Goal: Task Accomplishment & Management: Use online tool/utility

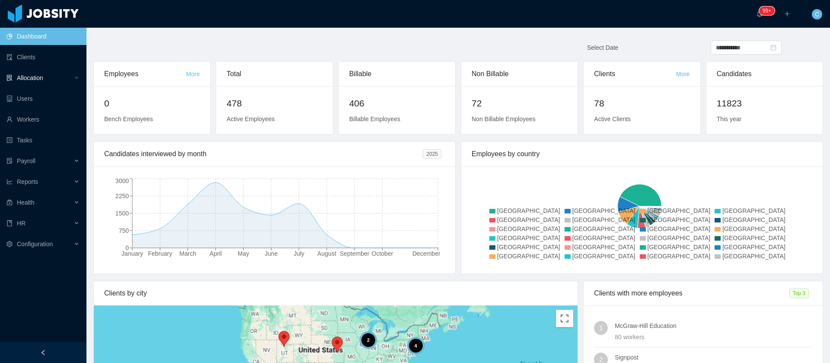
click at [46, 85] on div "Allocation" at bounding box center [43, 77] width 86 height 17
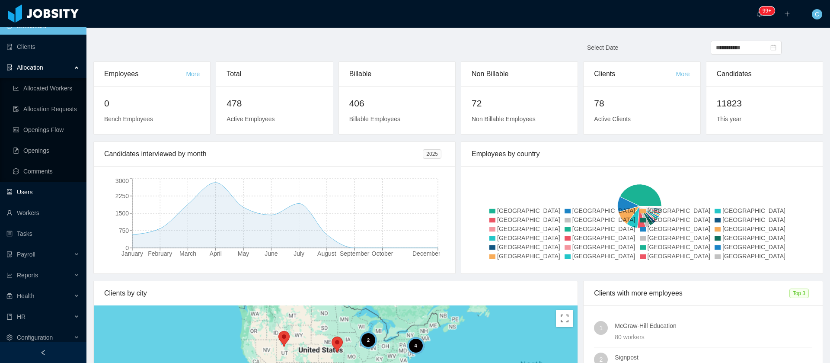
scroll to position [16, 0]
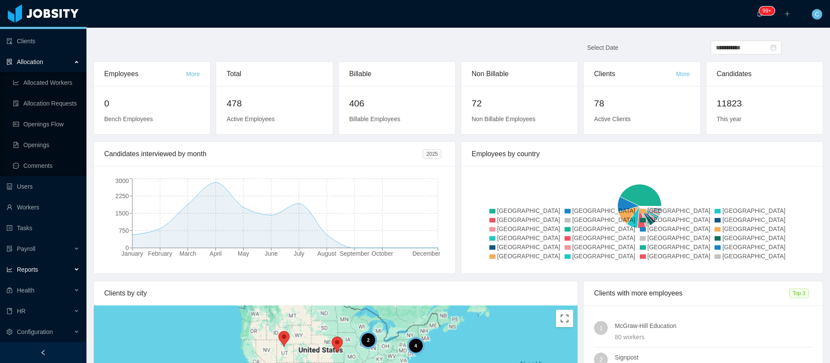
click at [34, 269] on span "Reports" at bounding box center [27, 269] width 21 height 7
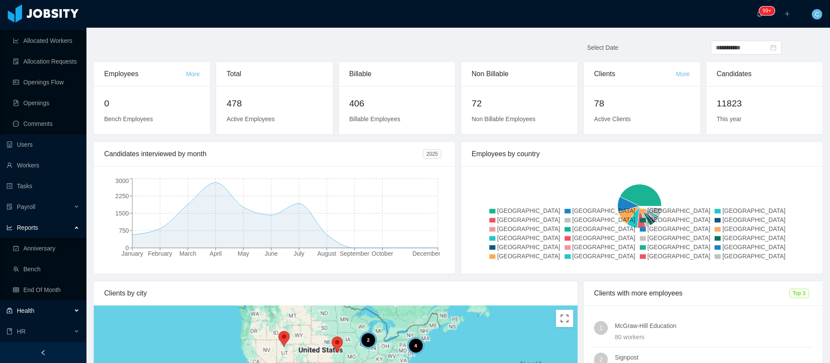
scroll to position [78, 0]
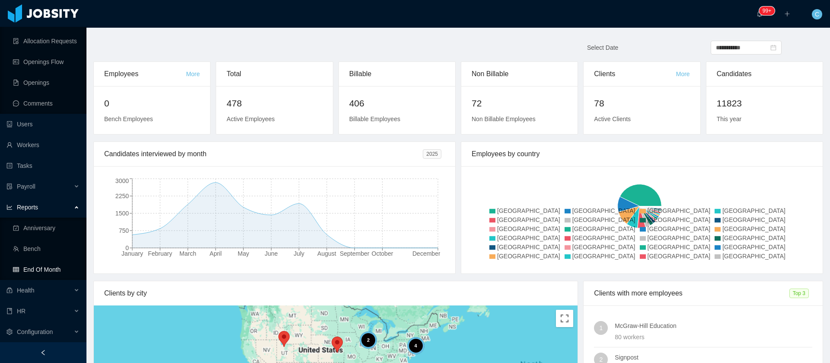
click at [53, 269] on link "End Of Month" at bounding box center [46, 269] width 67 height 17
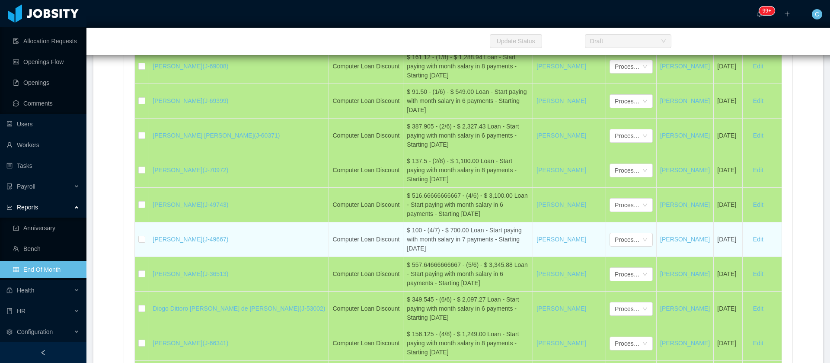
scroll to position [19547, 0]
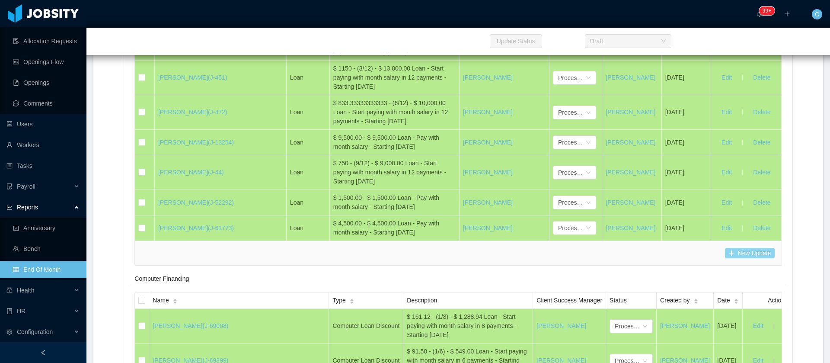
click at [725, 248] on button "New Update" at bounding box center [750, 253] width 50 height 10
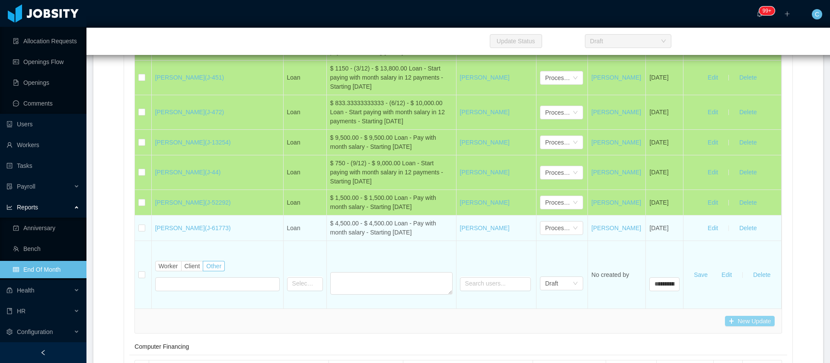
type input "****"
drag, startPoint x: 296, startPoint y: 213, endPoint x: 299, endPoint y: 209, distance: 5.3
click at [299, 215] on tr "[PERSON_NAME] (J-61773) Loan $ 4,500.00 - $ 4,500.00 Loan - Pay with month sala…" at bounding box center [458, 227] width 646 height 25
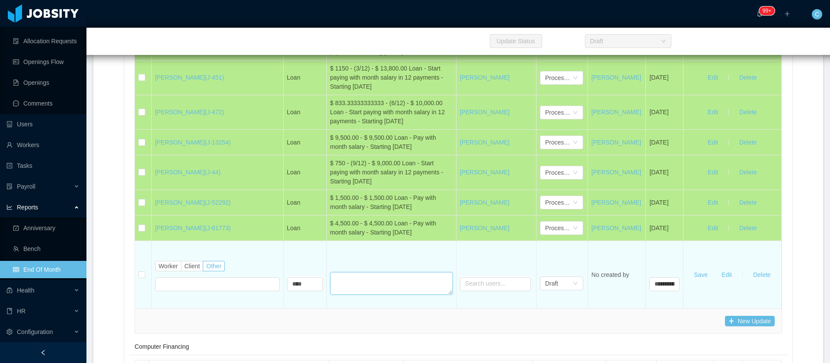
click at [330, 272] on textarea at bounding box center [391, 283] width 122 height 22
paste textarea "**********"
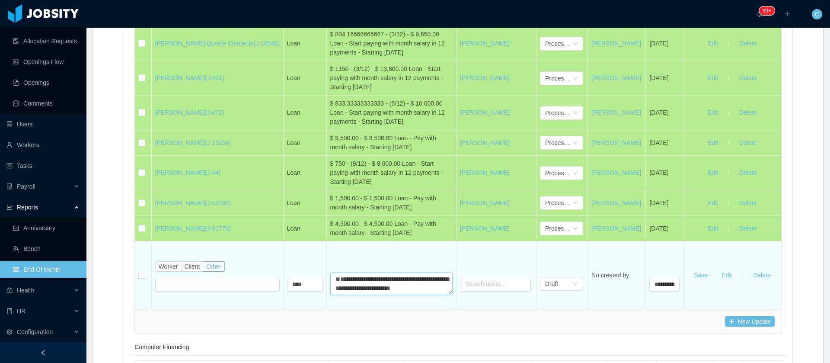
scroll to position [0, 0]
click at [330, 272] on textarea "**********" at bounding box center [391, 283] width 122 height 22
click at [348, 272] on textarea "**********" at bounding box center [391, 283] width 122 height 22
type textarea "**********"
click at [166, 277] on input "text" at bounding box center [217, 284] width 124 height 14
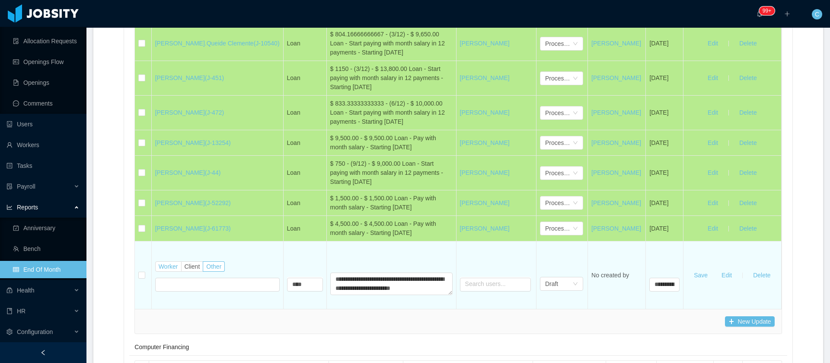
click at [172, 263] on span "Worker" at bounding box center [168, 266] width 19 height 7
click at [166, 261] on label "Worker" at bounding box center [168, 266] width 26 height 10
click at [173, 279] on div "Search workers..." at bounding box center [214, 283] width 110 height 9
type input "**********"
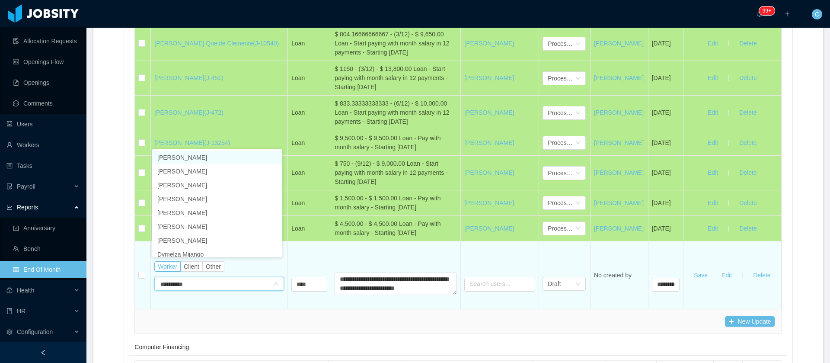
click at [181, 159] on li "[PERSON_NAME]" at bounding box center [217, 157] width 130 height 14
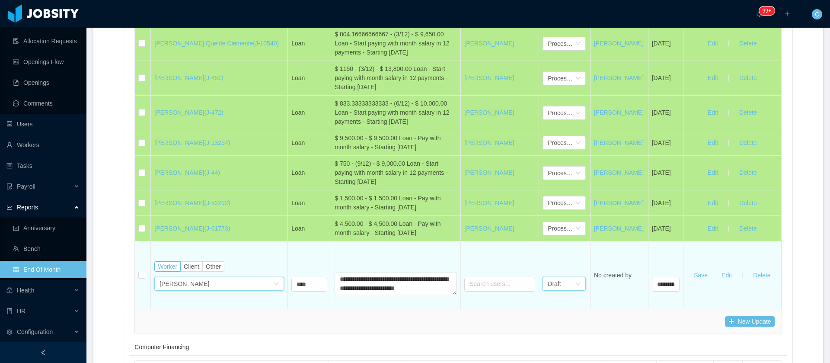
click at [547, 277] on div "Draft" at bounding box center [553, 283] width 13 height 13
click at [551, 297] on li "Confirmed" at bounding box center [555, 296] width 43 height 14
click at [691, 268] on button "Save" at bounding box center [701, 275] width 28 height 14
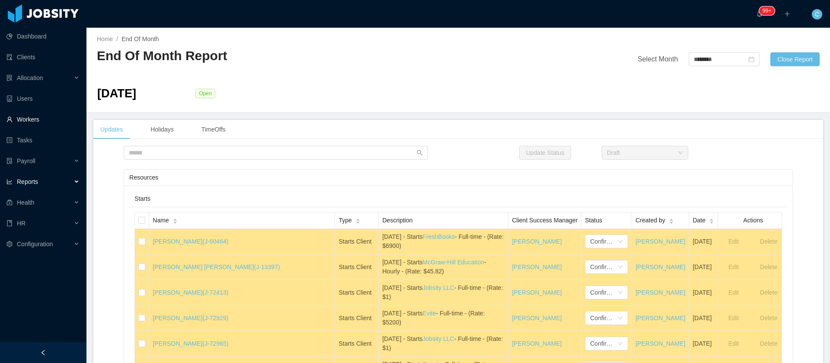
click at [46, 122] on link "Workers" at bounding box center [42, 119] width 73 height 17
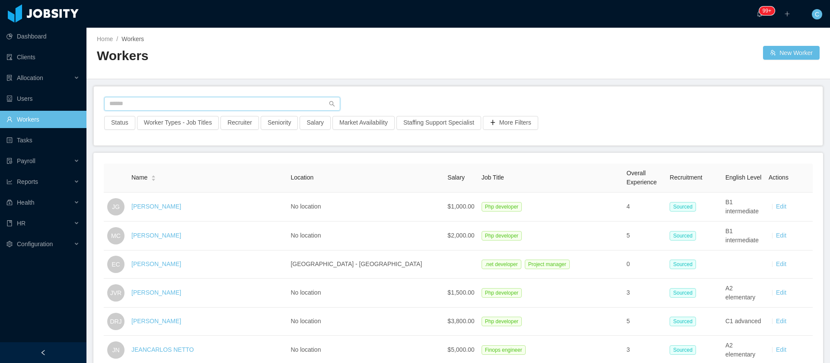
click at [159, 99] on input "text" at bounding box center [222, 104] width 236 height 14
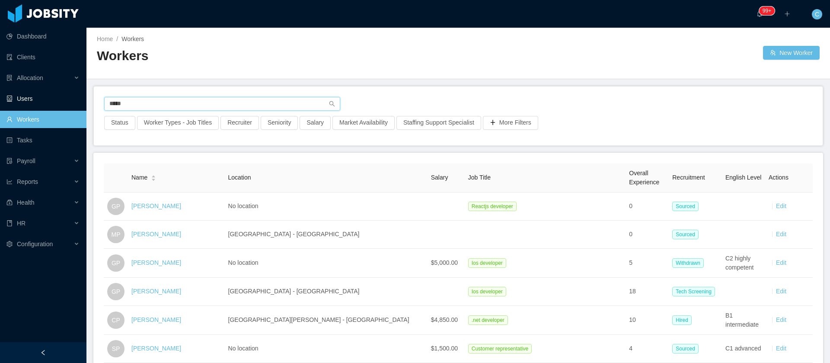
drag, startPoint x: 128, startPoint y: 104, endPoint x: 61, endPoint y: 99, distance: 67.2
click at [61, 99] on section "Dashboard Clients Allocation Users Workers Tasks Payroll Reports Health HR Conf…" at bounding box center [415, 181] width 830 height 363
type input "*"
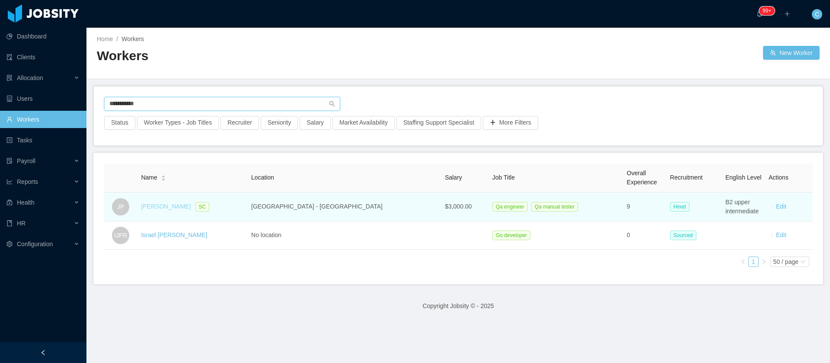
type input "**********"
click at [168, 205] on link "Josue Parra" at bounding box center [166, 206] width 50 height 7
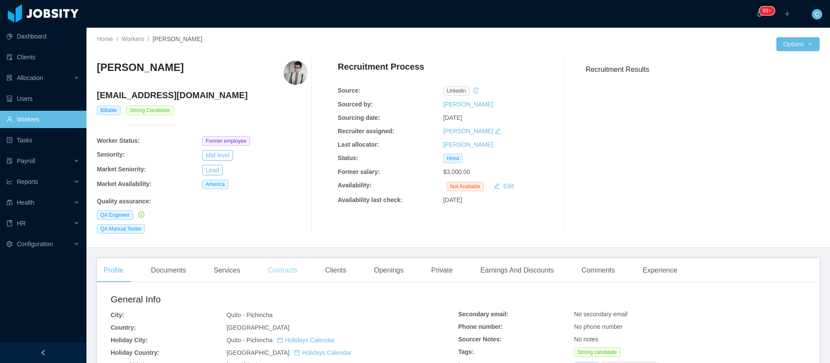
click at [282, 273] on div "Contracts" at bounding box center [282, 270] width 43 height 24
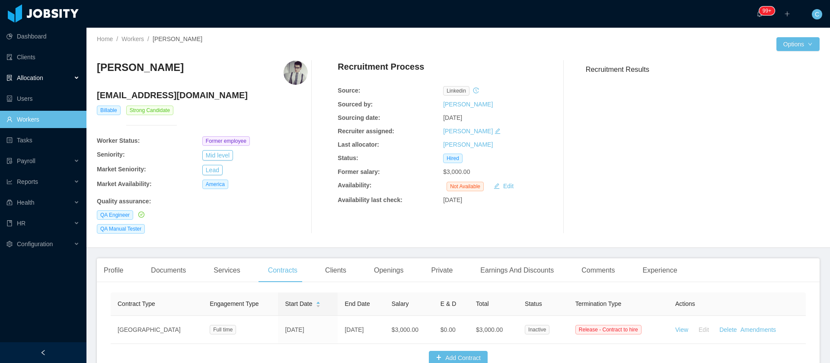
click at [31, 81] on span "Allocation" at bounding box center [30, 77] width 26 height 7
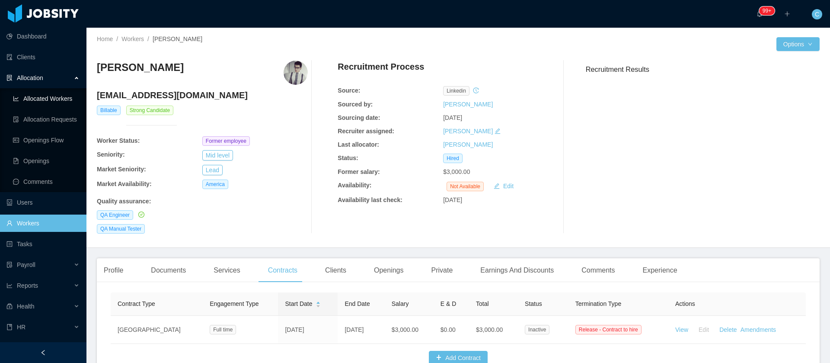
click at [49, 98] on link "Allocated Workers" at bounding box center [46, 98] width 67 height 17
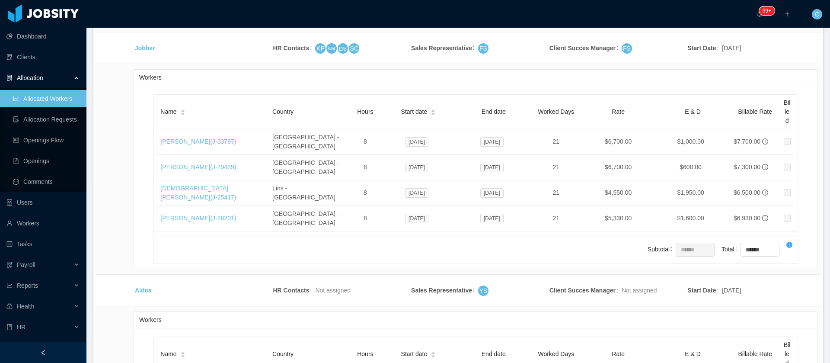
scroll to position [14594, 0]
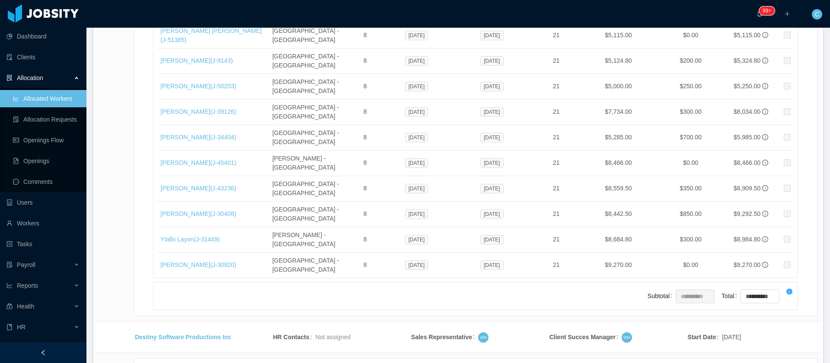
click at [779, 297] on li "500 / page" at bounding box center [787, 298] width 40 height 14
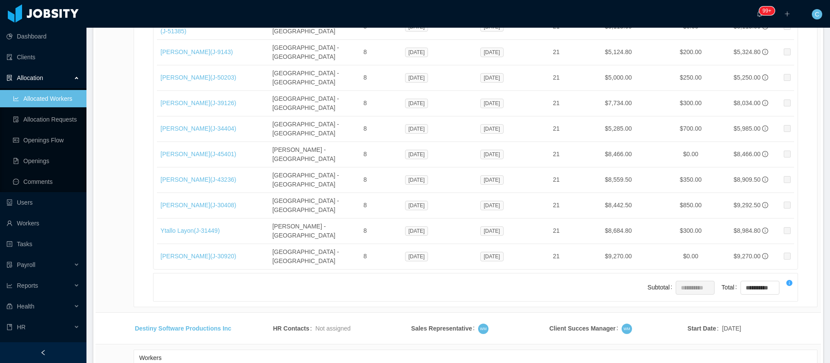
scroll to position [14594, 0]
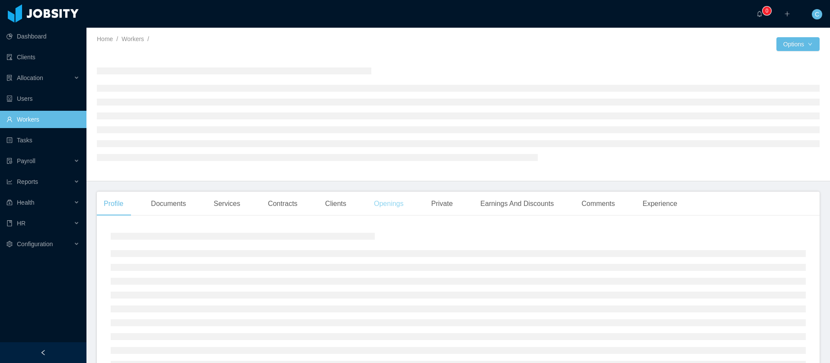
click at [395, 214] on div "Openings" at bounding box center [389, 203] width 44 height 24
click at [512, 205] on div "Earnings And Discounts" at bounding box center [516, 203] width 87 height 24
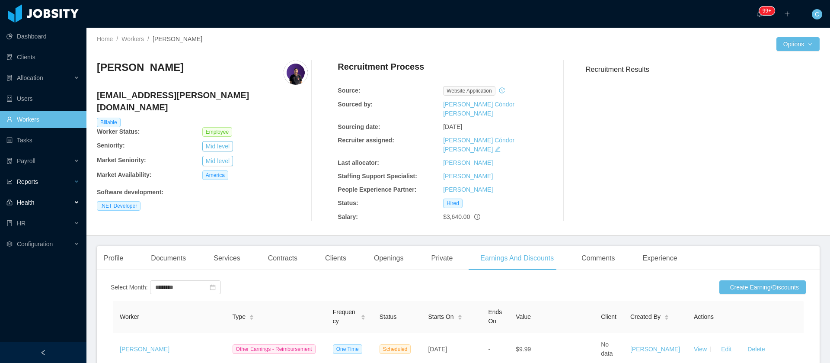
click at [36, 185] on div "Reports" at bounding box center [43, 181] width 86 height 17
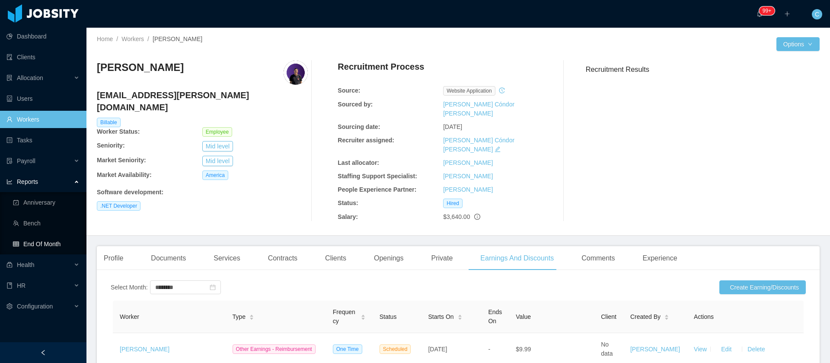
click at [35, 243] on link "End Of Month" at bounding box center [46, 243] width 67 height 17
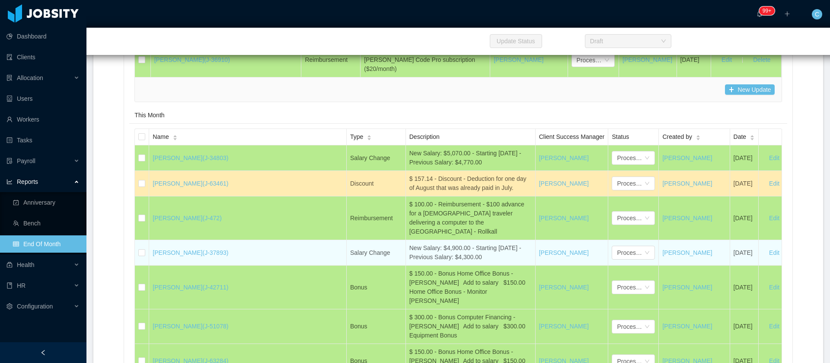
scroll to position [14769, 0]
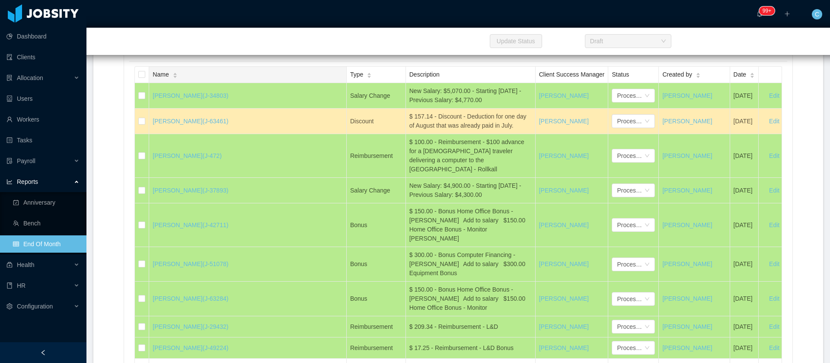
click at [159, 79] on span "Name" at bounding box center [161, 74] width 16 height 9
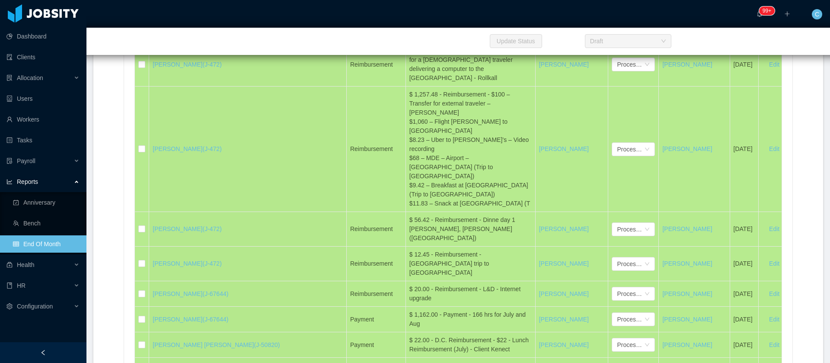
scroll to position [15547, 0]
